Goal: Information Seeking & Learning: Check status

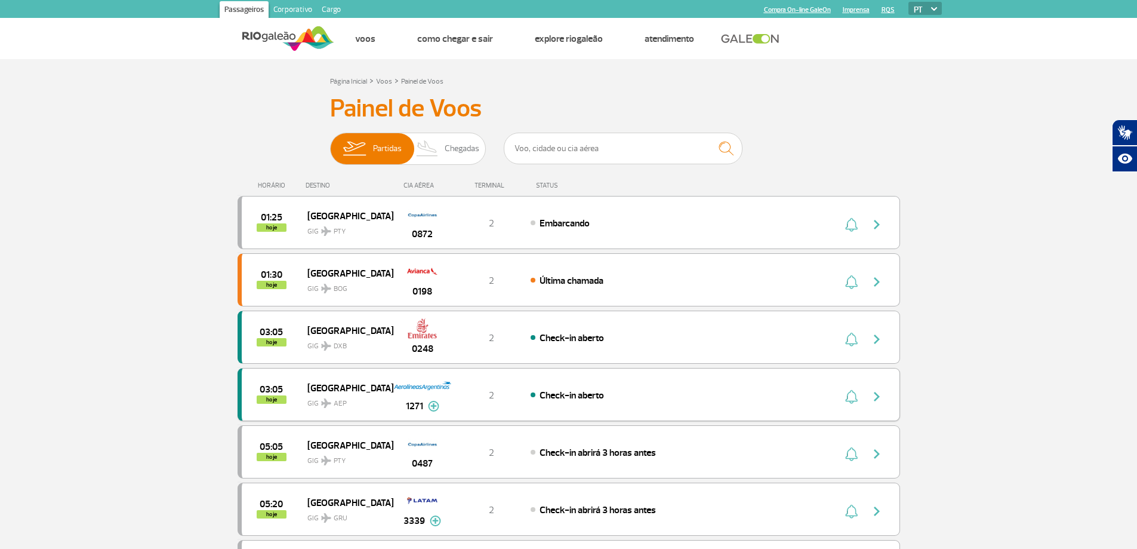
click at [872, 393] on img "button" at bounding box center [877, 396] width 14 height 14
